Goal: Find contact information: Find contact information

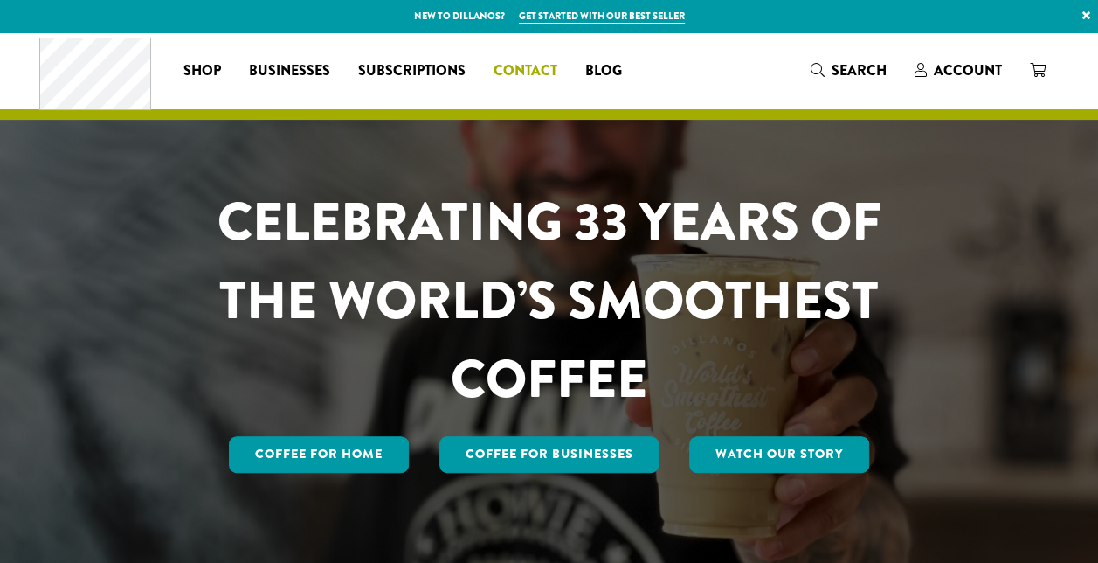
click at [534, 62] on span "Contact" at bounding box center [526, 71] width 64 height 22
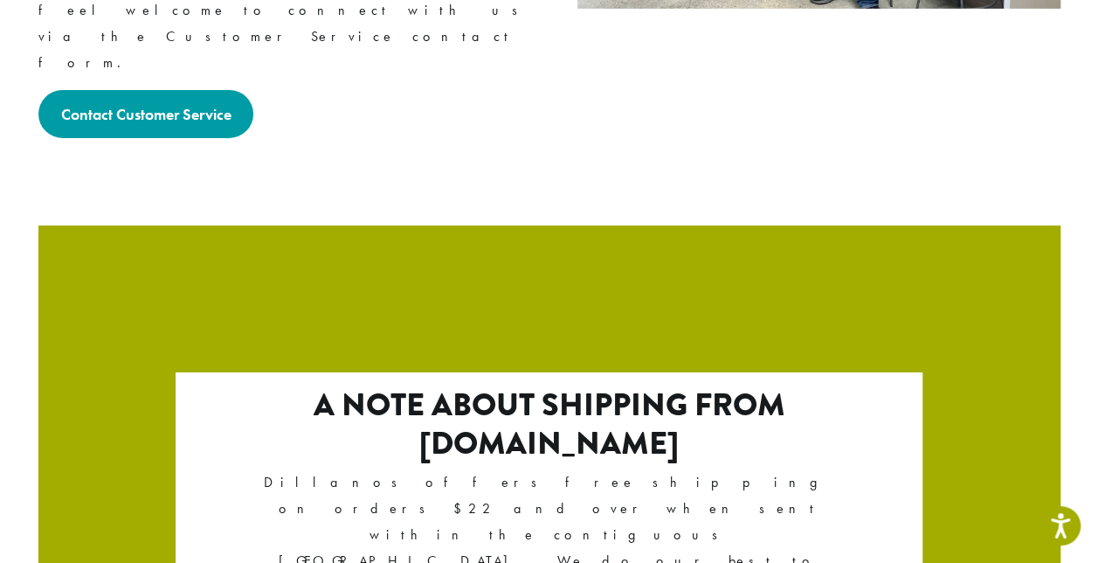
scroll to position [3128, 0]
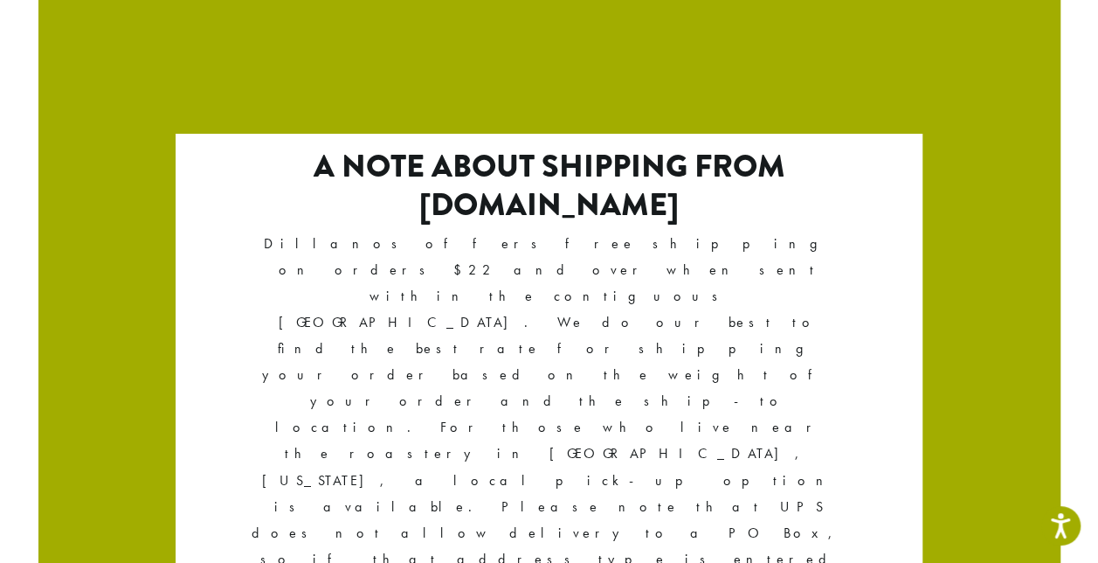
drag, startPoint x: 128, startPoint y: 453, endPoint x: 29, endPoint y: 454, distance: 98.7
copy p "[PHONE_NUMBER]"
